Goal: Use online tool/utility: Utilize a website feature to perform a specific function

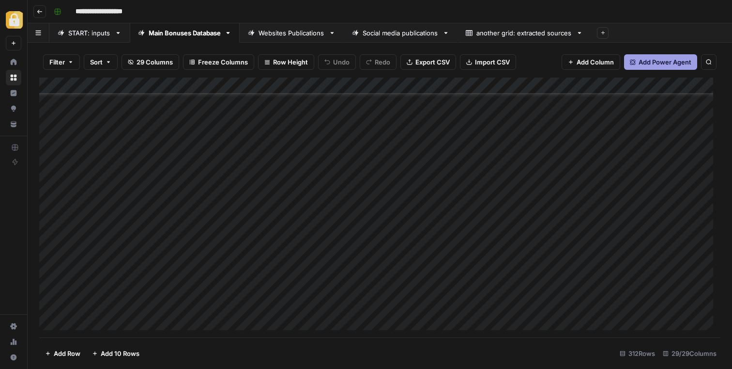
scroll to position [4752, 0]
click at [176, 242] on div "Add Column" at bounding box center [379, 207] width 681 height 260
click at [167, 235] on div "Add Column" at bounding box center [379, 207] width 681 height 260
click at [561, 201] on div "Add Column" at bounding box center [379, 207] width 681 height 260
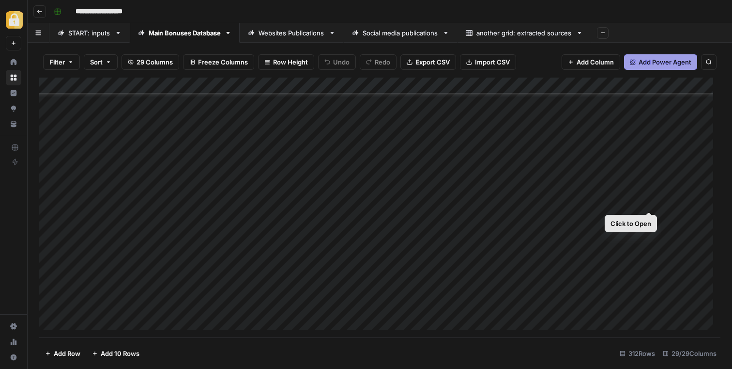
click at [650, 200] on div "Add Column" at bounding box center [379, 207] width 681 height 260
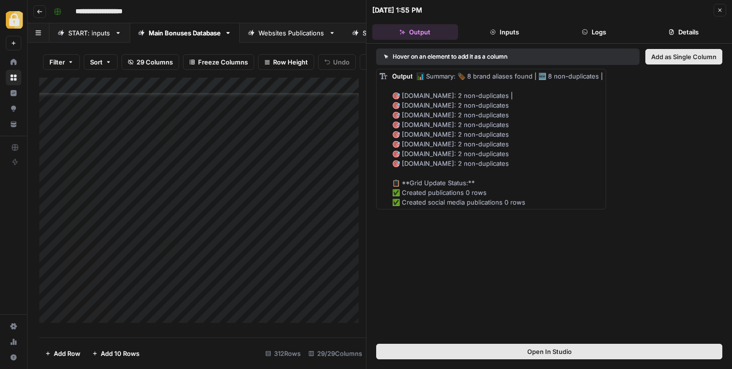
click at [512, 35] on button "Inputs" at bounding box center [505, 31] width 86 height 15
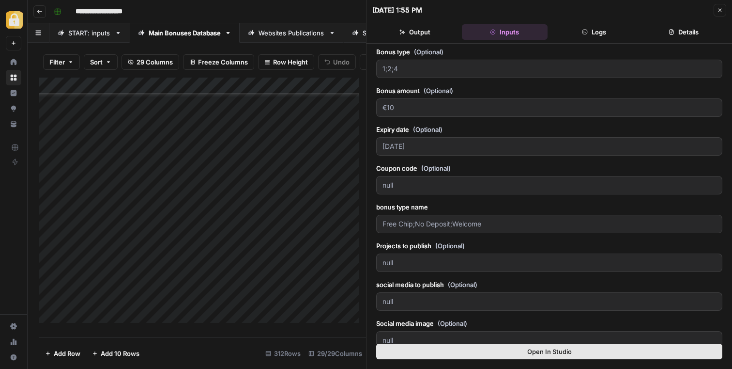
scroll to position [132, 0]
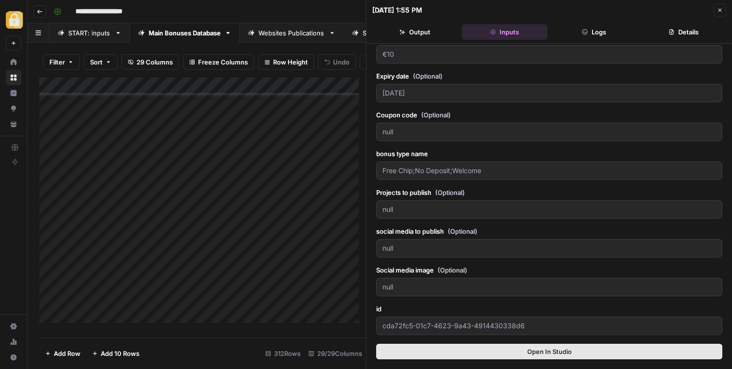
click at [432, 31] on button "Output" at bounding box center [415, 31] width 86 height 15
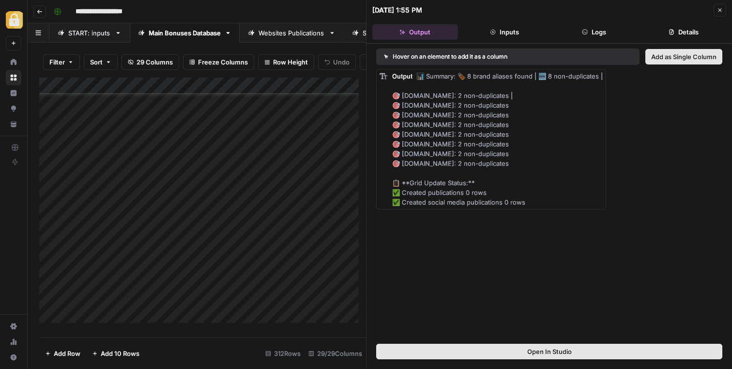
click at [602, 34] on button "Logs" at bounding box center [595, 31] width 86 height 15
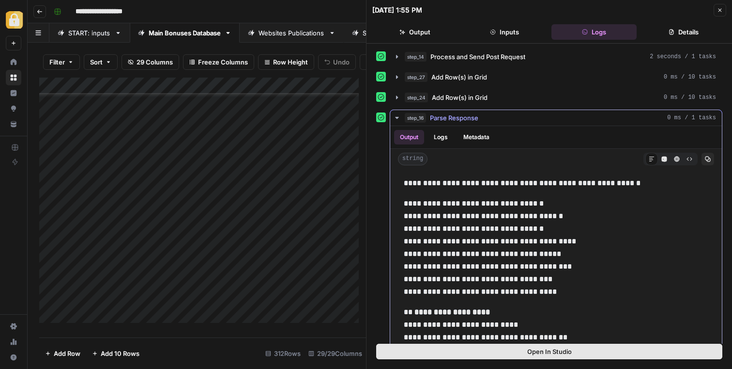
scroll to position [13, 0]
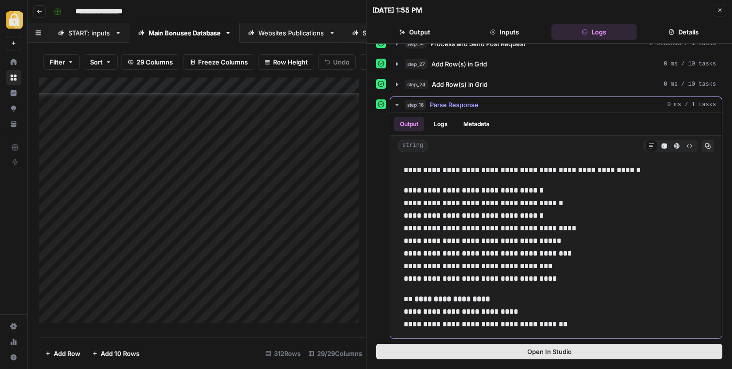
click at [451, 120] on button "Logs" at bounding box center [441, 124] width 26 height 15
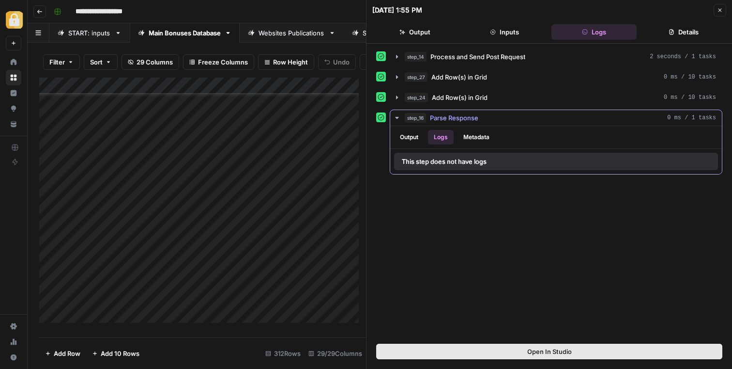
click at [497, 134] on div "Output Logs Metadata" at bounding box center [556, 137] width 332 height 22
click at [479, 135] on button "Metadata" at bounding box center [477, 137] width 38 height 15
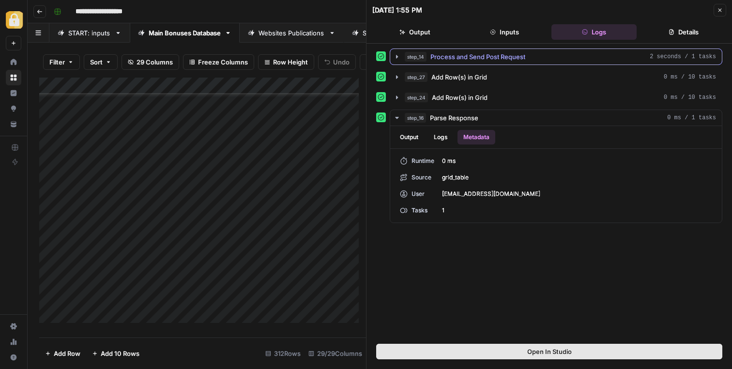
click at [472, 55] on span "Process and Send Post Request" at bounding box center [478, 57] width 95 height 10
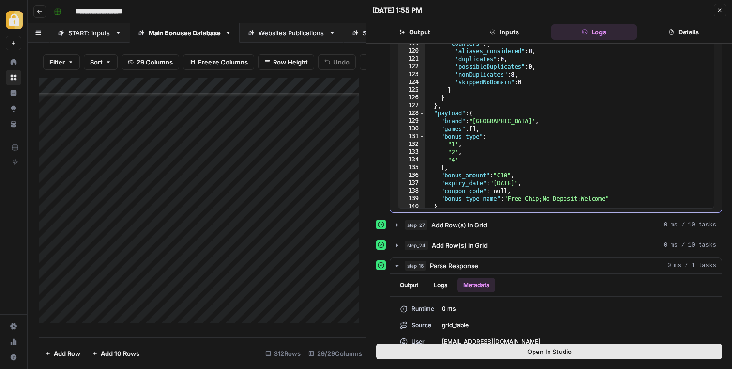
scroll to position [106, 0]
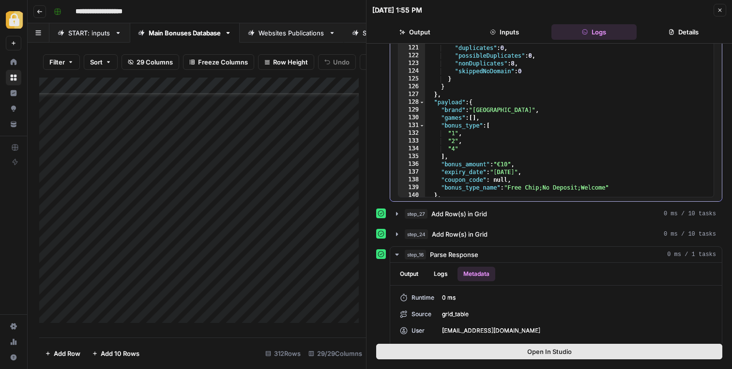
click at [454, 115] on div ""brand_alias_name" : "Royal Vincit" } ] , "counters" : { "aliases_considered" :…" at bounding box center [565, 131] width 281 height 252
click at [442, 110] on div ""brand_alias_name" : "Royal Vincit" } ] , "counters" : { "aliases_considered" :…" at bounding box center [565, 131] width 281 height 252
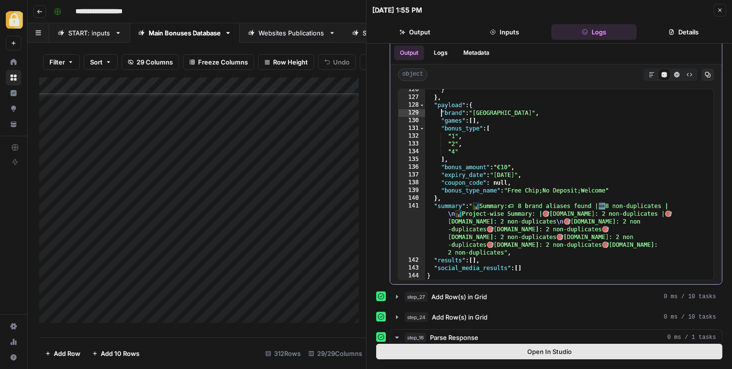
scroll to position [12, 0]
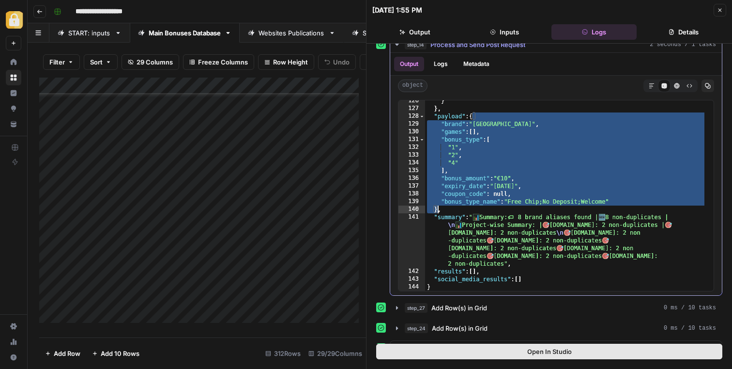
drag, startPoint x: 467, startPoint y: 126, endPoint x: 435, endPoint y: 219, distance: 98.8
click at [437, 210] on div "} } , "payload" : { "brand" : "Royal Vincit Casino" , "games" : [ ] , "bonus_ty…" at bounding box center [565, 200] width 281 height 206
type textarea "**********"
